Goal: Transaction & Acquisition: Purchase product/service

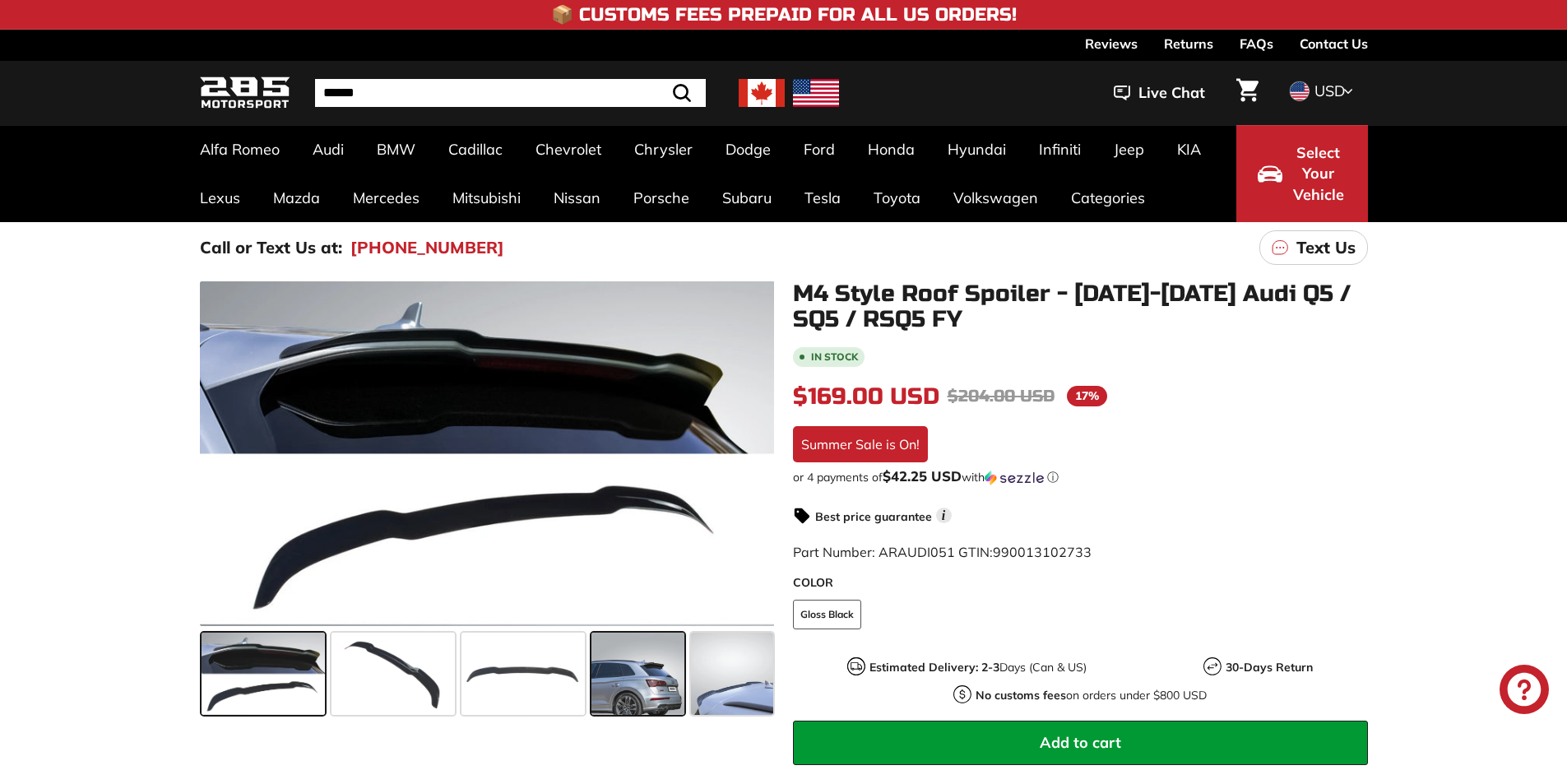
click at [644, 672] on span at bounding box center [638, 673] width 93 height 82
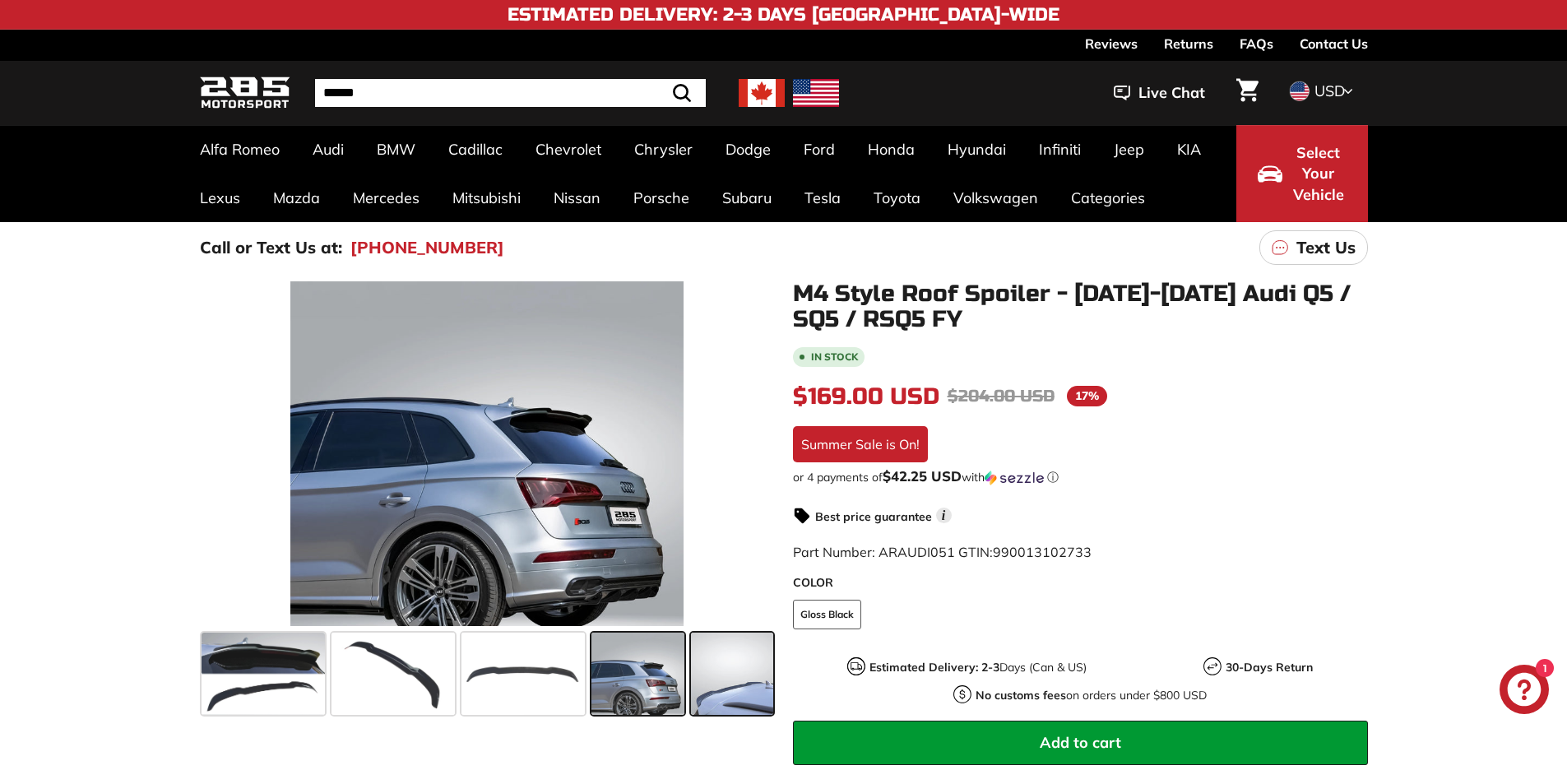
click at [713, 672] on span at bounding box center [732, 673] width 82 height 82
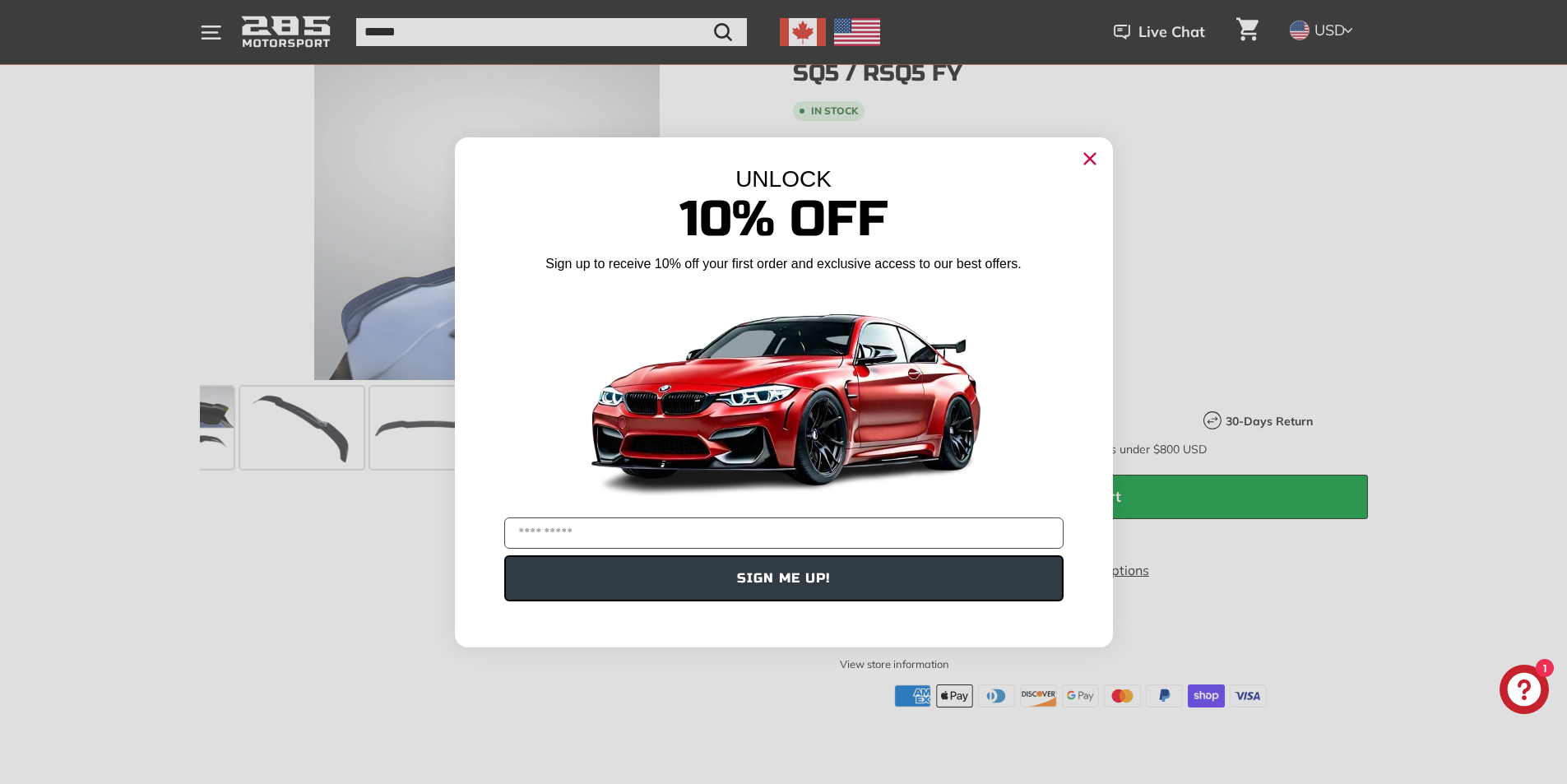
scroll to position [246, 0]
click at [1083, 161] on circle "Close dialog" at bounding box center [1089, 157] width 25 height 25
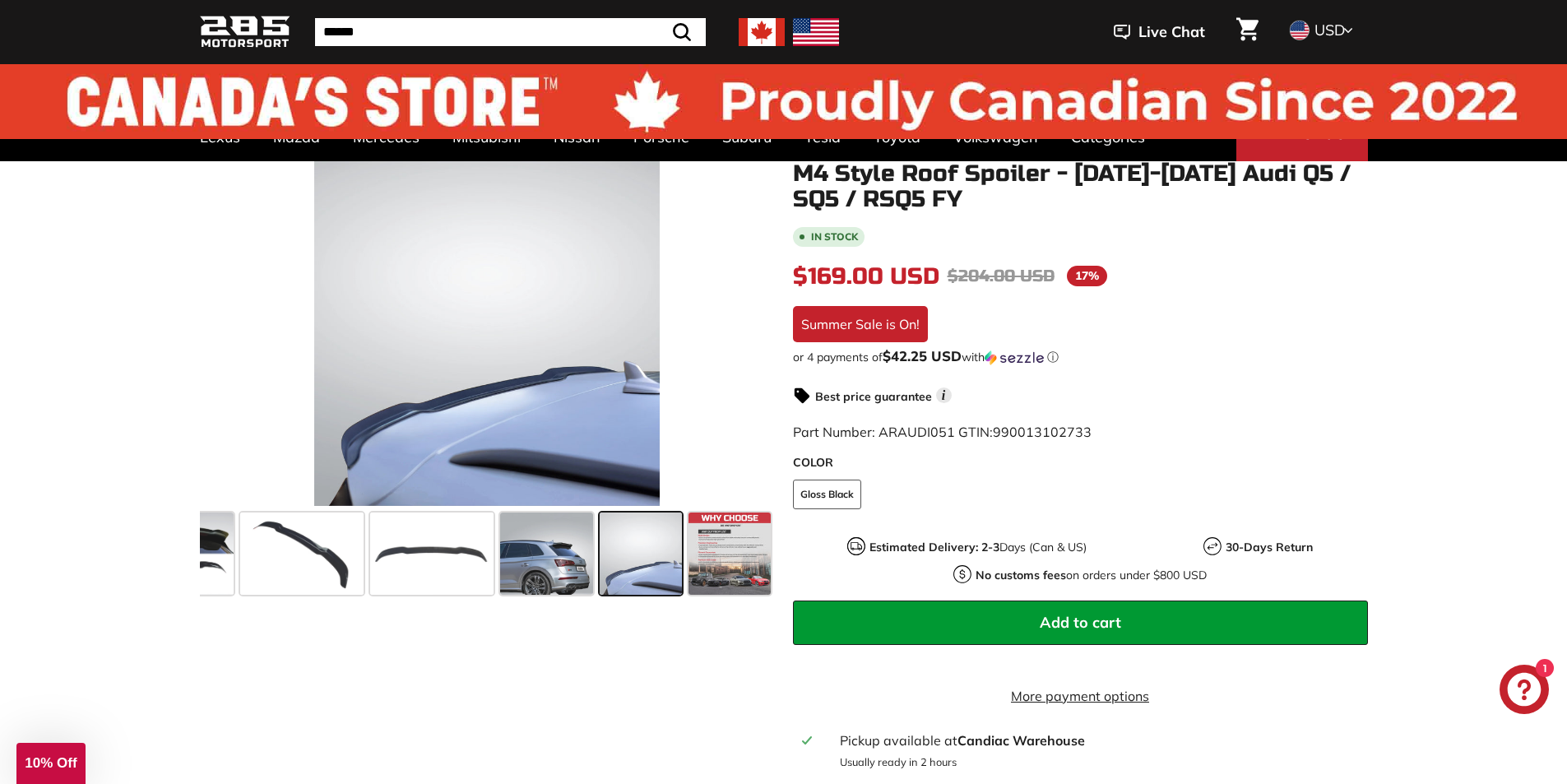
scroll to position [0, 0]
